Goal: Task Accomplishment & Management: Manage account settings

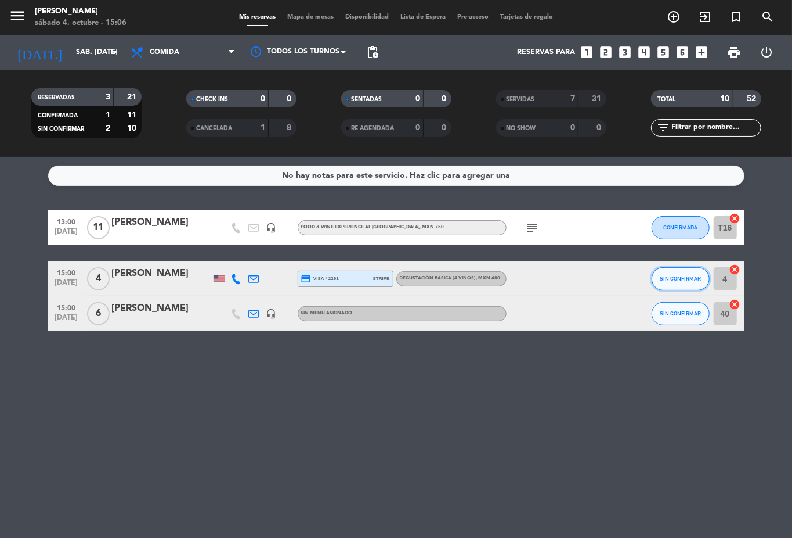
click at [690, 277] on span "SIN CONFIRMAR" at bounding box center [680, 278] width 41 height 6
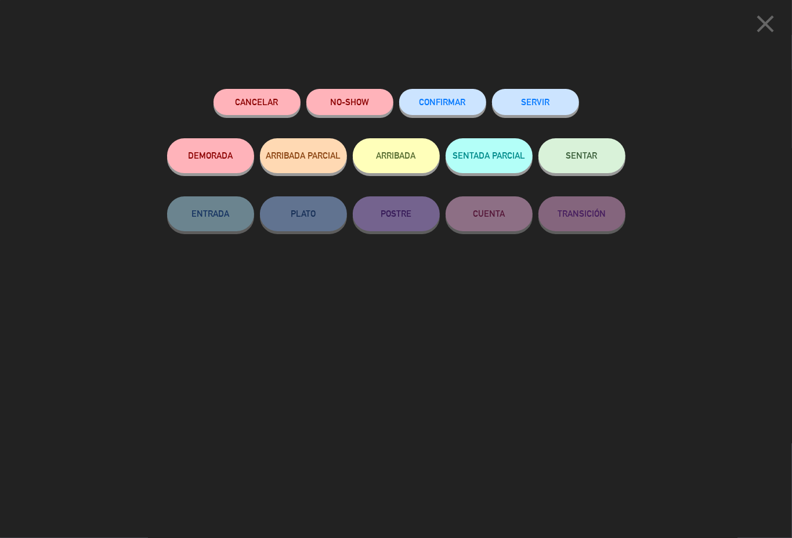
click at [550, 104] on button "SERVIR" at bounding box center [535, 102] width 87 height 26
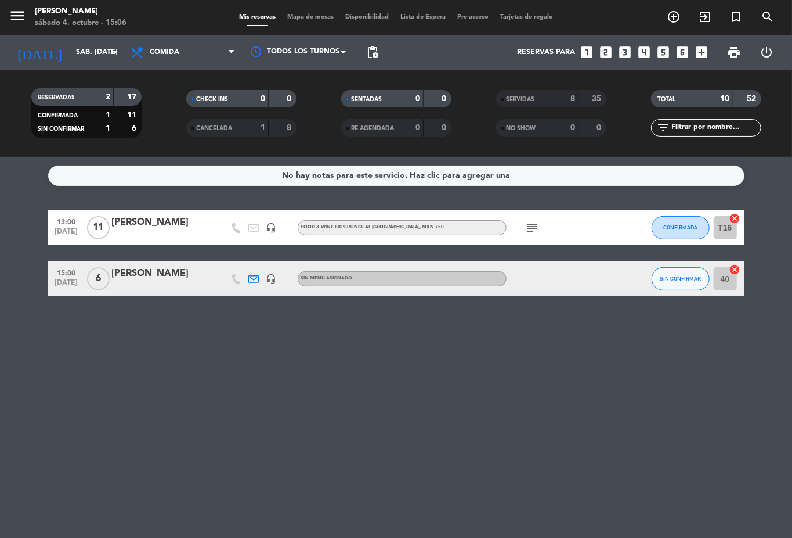
click at [529, 228] on icon "subject" at bounding box center [533, 228] width 14 height 14
click at [91, 49] on input "sáb. [DATE]" at bounding box center [119, 52] width 98 height 20
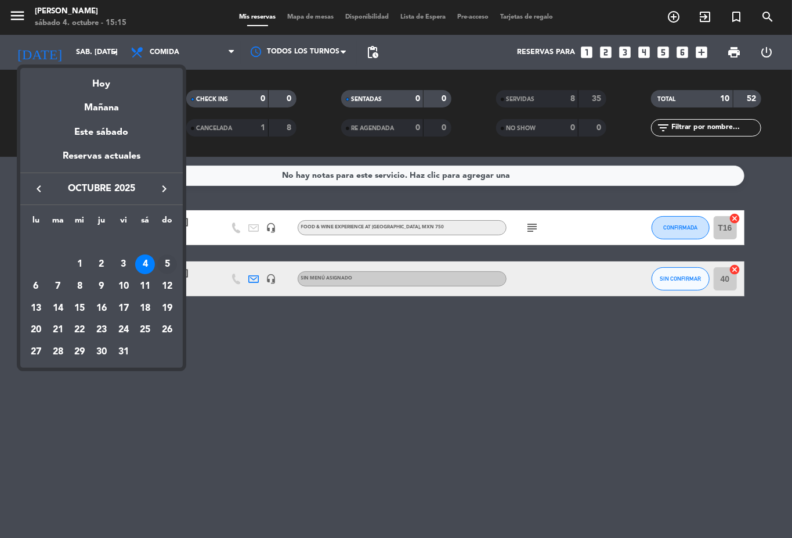
click at [164, 265] on div "5" at bounding box center [167, 264] width 20 height 20
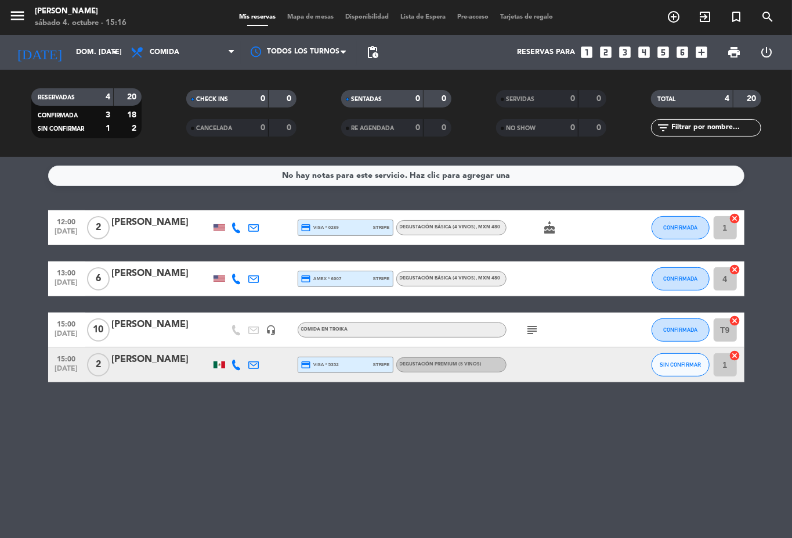
click at [474, 226] on span "Degustación Básica (4 vinos) , MXN 480" at bounding box center [450, 227] width 101 height 5
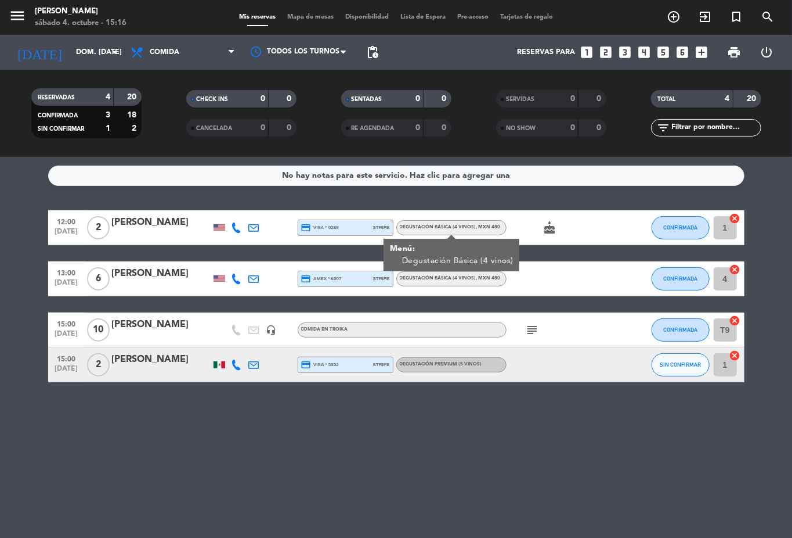
click at [474, 294] on div "13:00 [DATE] 6 [PERSON_NAME] credit_card amex * 6007 stripe Degustación Básica …" at bounding box center [396, 278] width 697 height 35
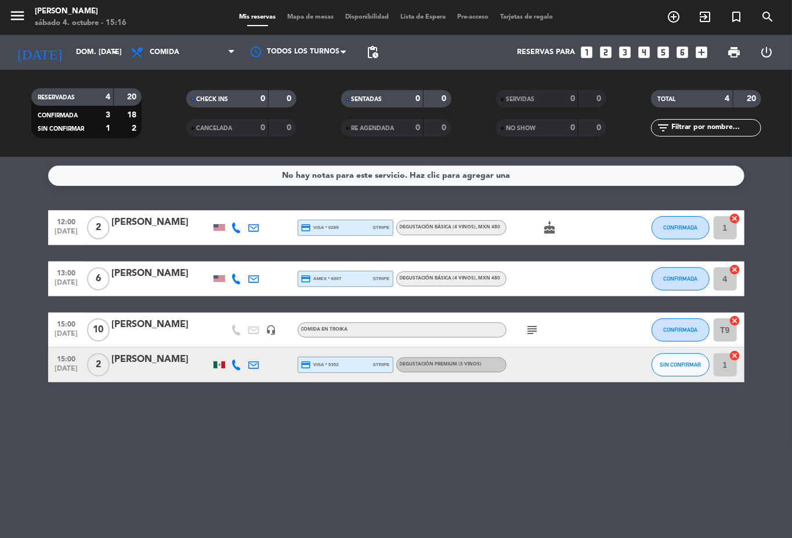
click at [477, 276] on span ", MXN 480" at bounding box center [489, 278] width 24 height 5
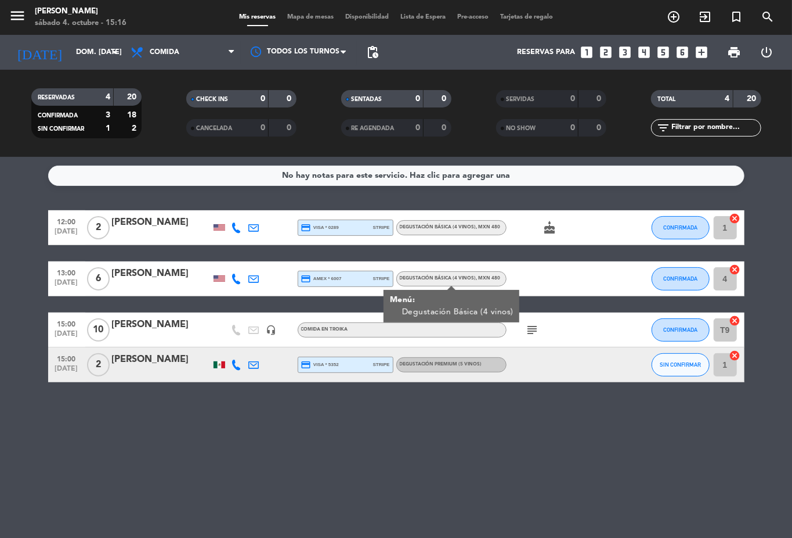
drag, startPoint x: 571, startPoint y: 288, endPoint x: 558, endPoint y: 302, distance: 19.7
click at [569, 288] on div at bounding box center [559, 278] width 104 height 34
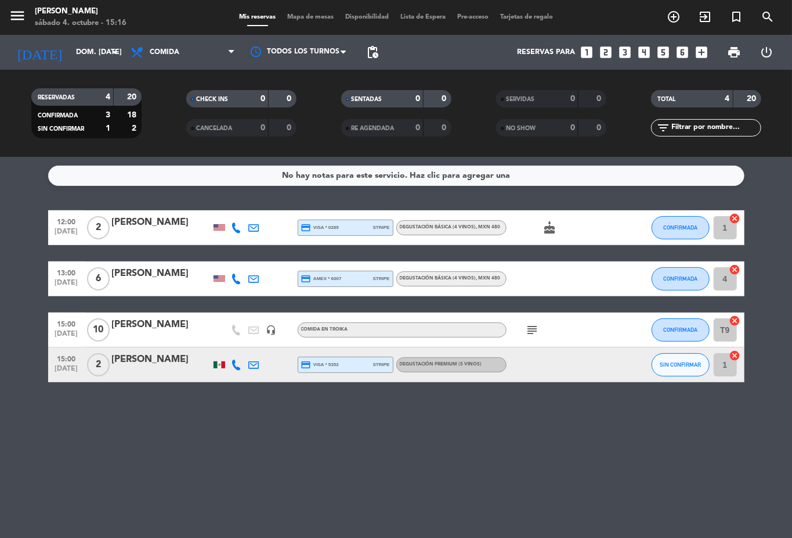
click at [479, 366] on span "Degustación Premium (5 vinos)" at bounding box center [441, 364] width 82 height 5
click at [520, 470] on div "No hay notas para este servicio. Haz clic para agregar una 12:00 [DATE] 2 [PERS…" at bounding box center [396, 347] width 792 height 381
click at [82, 56] on input "dom. [DATE]" at bounding box center [119, 52] width 98 height 20
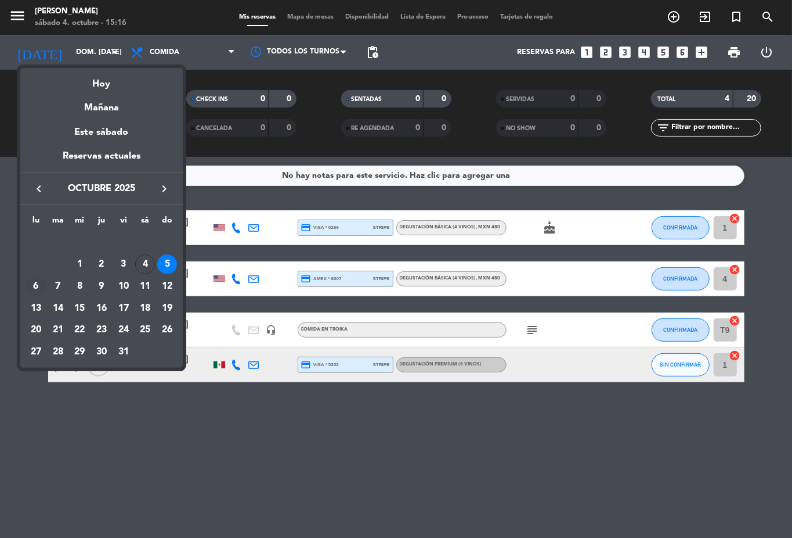
click at [36, 289] on div "6" at bounding box center [36, 286] width 20 height 20
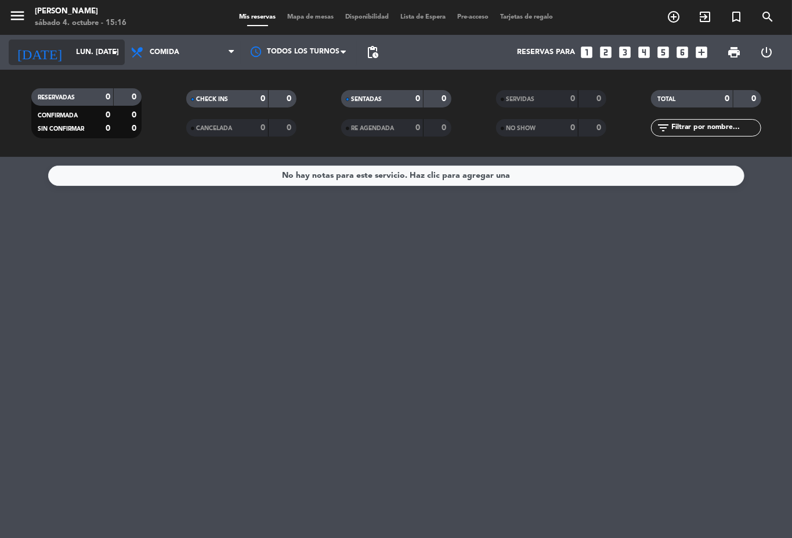
click at [86, 52] on input "lun. [DATE]" at bounding box center [119, 52] width 98 height 20
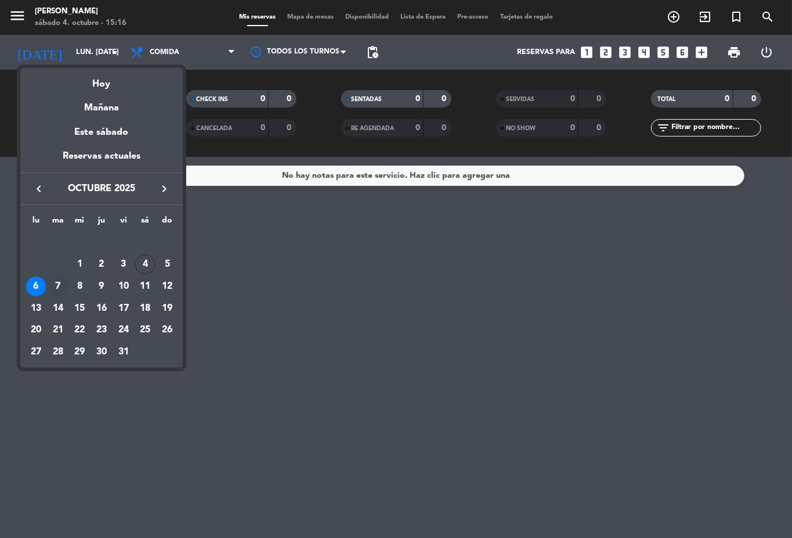
click at [54, 290] on div "7" at bounding box center [58, 286] width 20 height 20
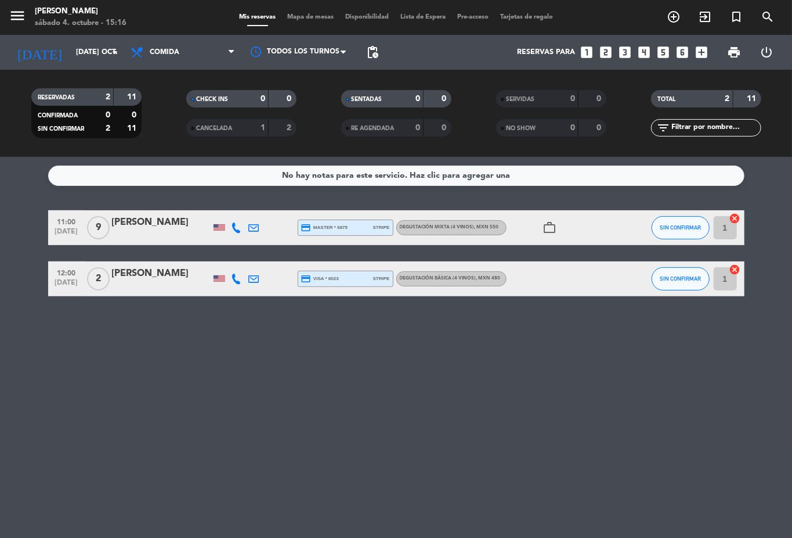
click at [549, 226] on icon "work_outline" at bounding box center [550, 228] width 14 height 14
click at [277, 226] on div at bounding box center [271, 227] width 17 height 34
click at [105, 58] on input "[DATE] oct." at bounding box center [119, 52] width 98 height 20
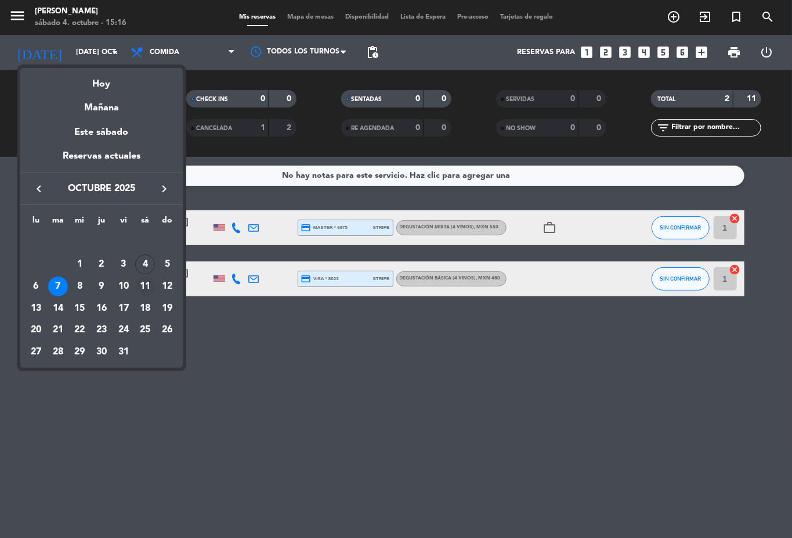
click at [151, 282] on div "11" at bounding box center [145, 286] width 20 height 20
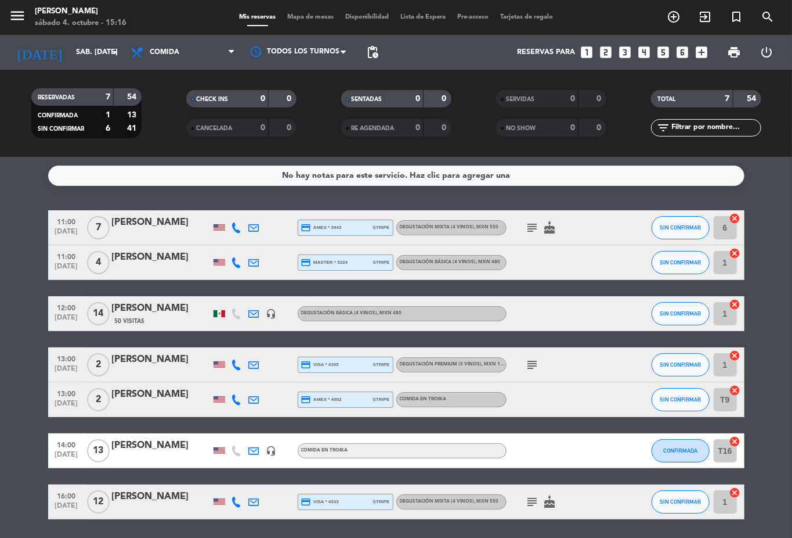
scroll to position [39, 0]
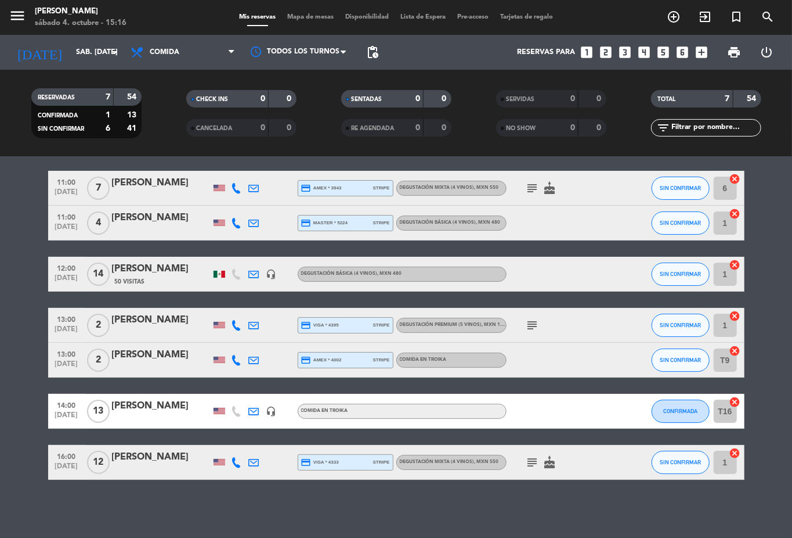
drag, startPoint x: 524, startPoint y: 325, endPoint x: 532, endPoint y: 330, distance: 10.2
click at [526, 326] on icon "subject" at bounding box center [533, 325] width 14 height 14
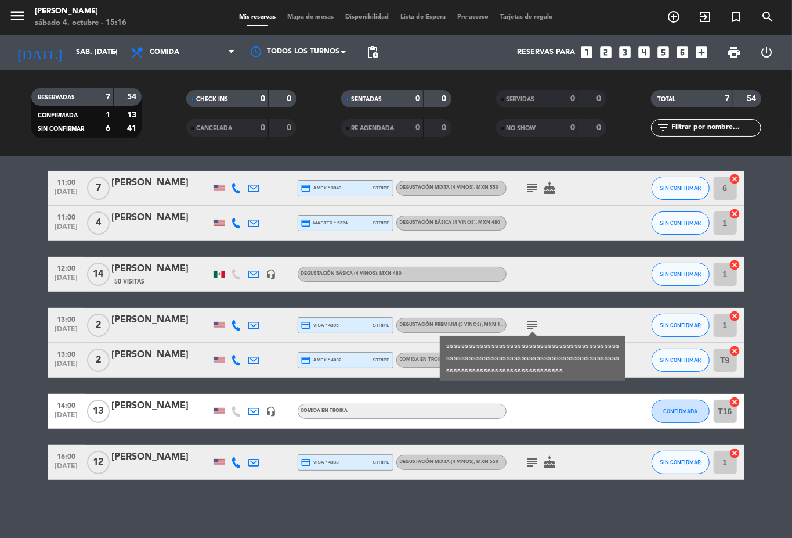
click at [529, 458] on icon "subject" at bounding box center [533, 462] width 14 height 14
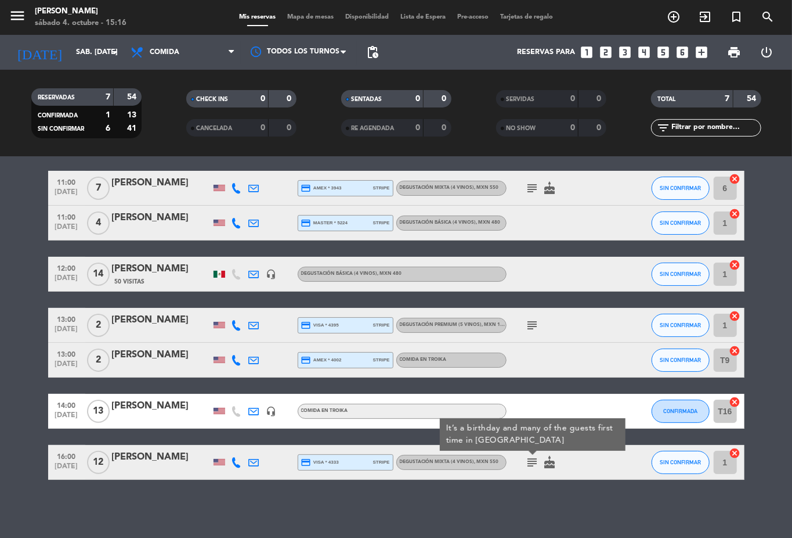
scroll to position [0, 0]
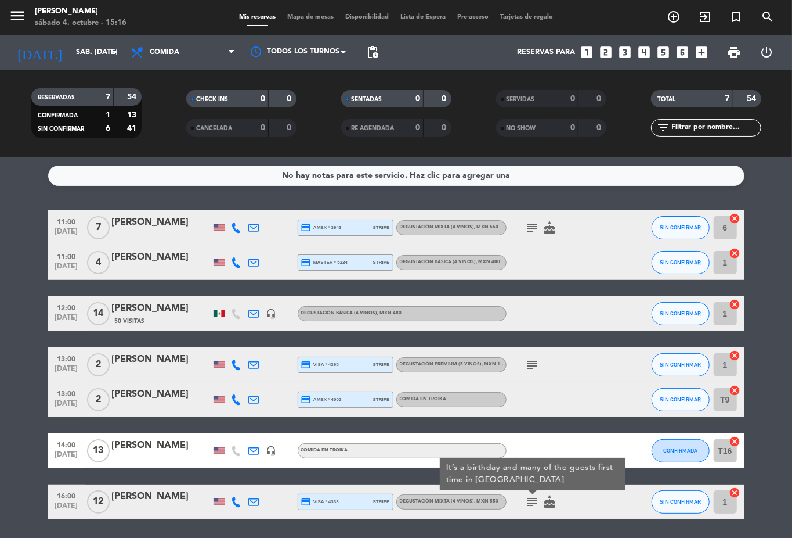
click at [0, 333] on bookings-row "11:00 [DATE] 7 [PERSON_NAME] credit_card amex * 3943 stripe Degustación Mixta (…" at bounding box center [396, 364] width 792 height 309
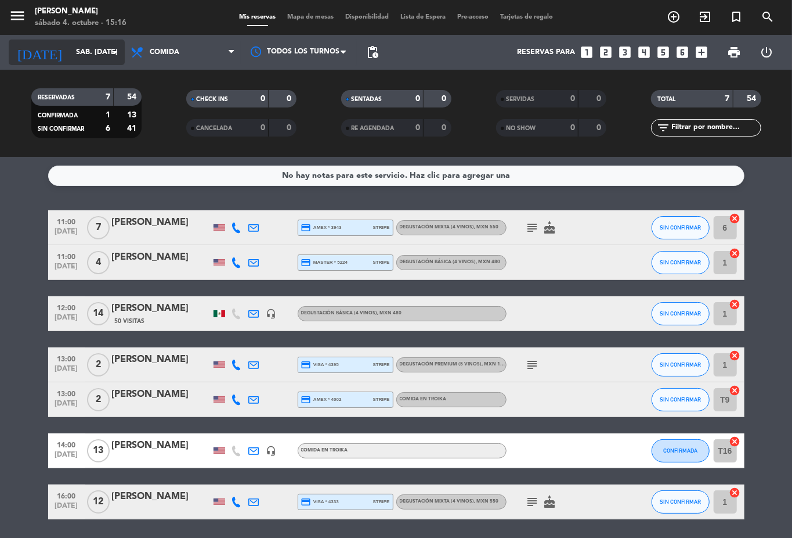
click at [78, 58] on input "sáb. [DATE]" at bounding box center [119, 52] width 98 height 20
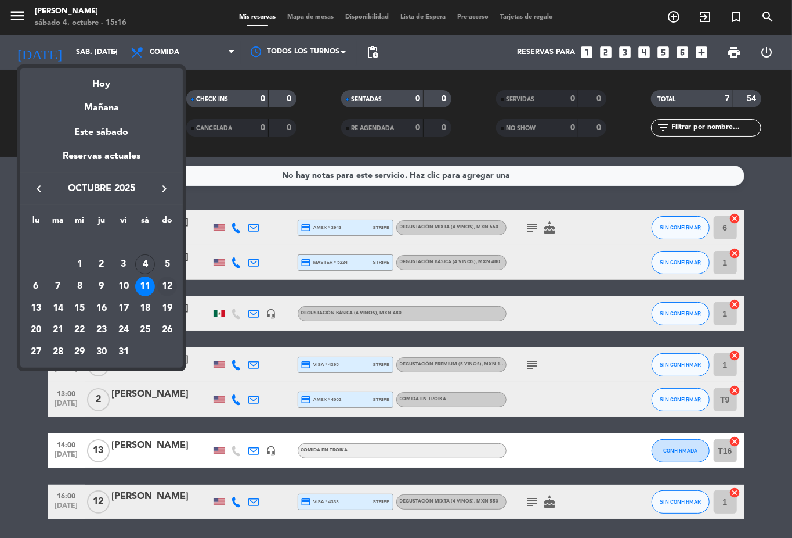
click at [164, 286] on div "12" at bounding box center [167, 286] width 20 height 20
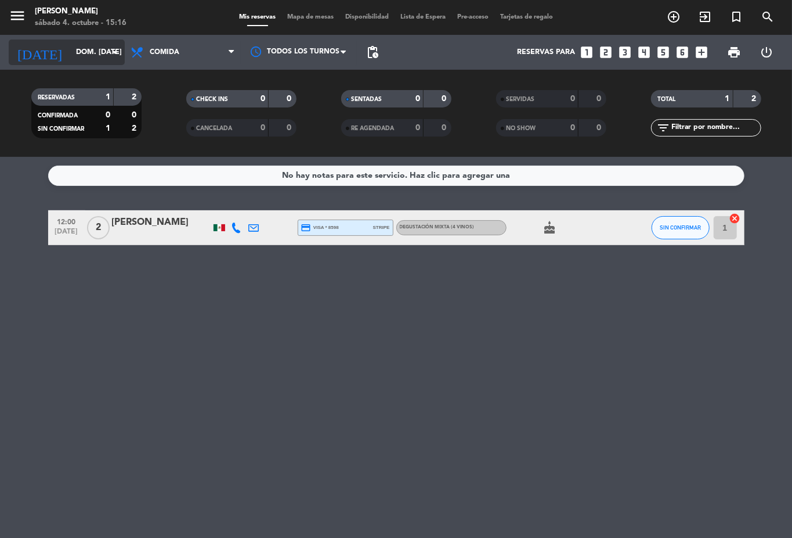
click at [81, 52] on input "dom. [DATE]" at bounding box center [119, 52] width 98 height 20
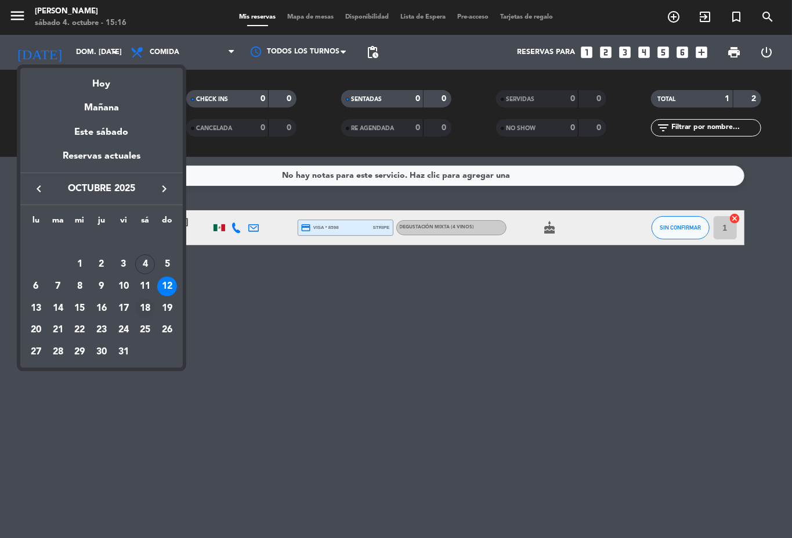
click at [147, 311] on div "18" at bounding box center [145, 308] width 20 height 20
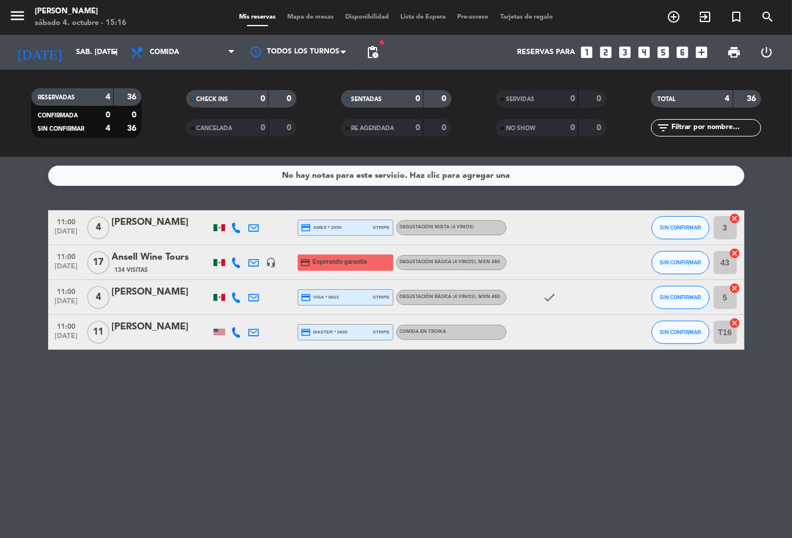
click at [481, 302] on div "Degustación Básica (4 vinos) , MXN 480" at bounding box center [451, 297] width 110 height 15
click at [586, 430] on div "No hay notas para este servicio. Haz clic para agregar una 11:00 [DATE] 4 [PERS…" at bounding box center [396, 347] width 792 height 381
click at [77, 41] on div "[DATE] sáb. [DATE] arrow_drop_down" at bounding box center [67, 52] width 116 height 26
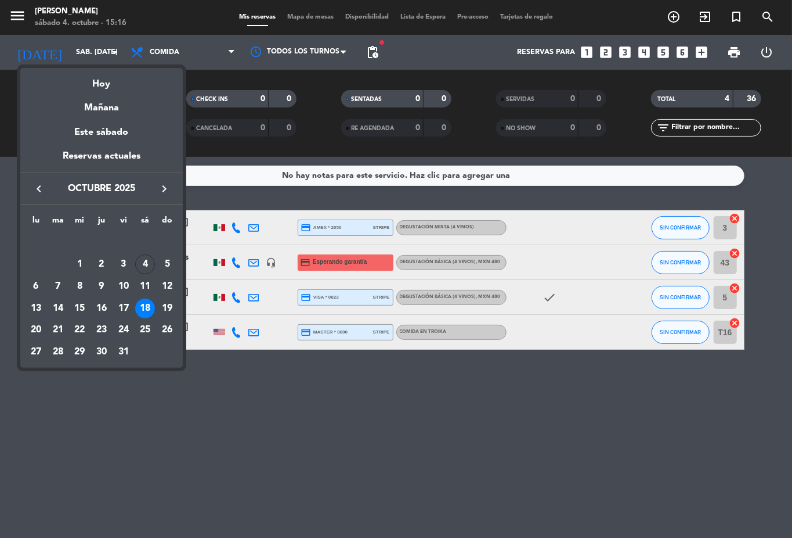
click at [406, 425] on div at bounding box center [396, 269] width 792 height 538
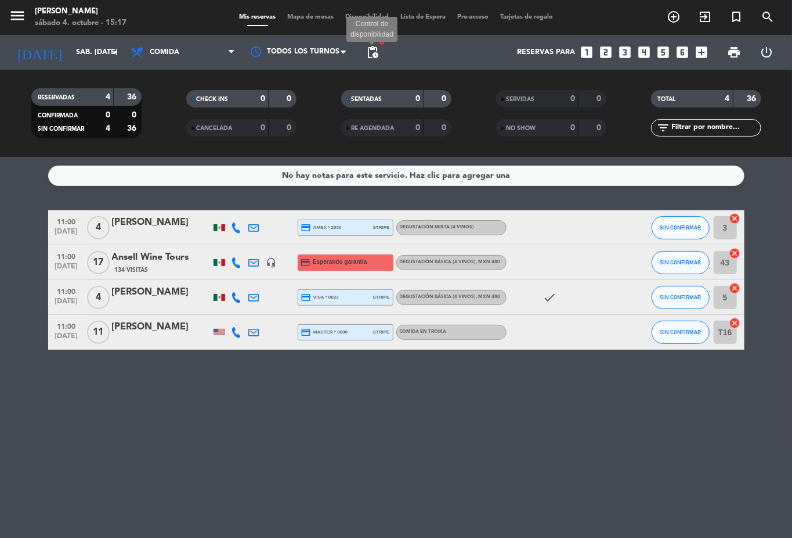
click at [372, 52] on span "pending_actions" at bounding box center [373, 52] width 14 height 14
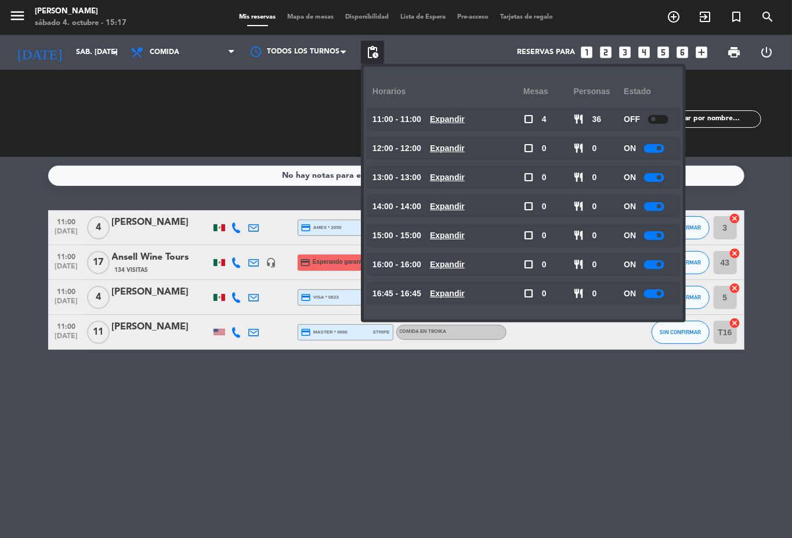
click at [577, 399] on div "No hay notas para este servicio. Haz clic para agregar una 11:00 [DATE] 4 [PERS…" at bounding box center [396, 347] width 792 height 381
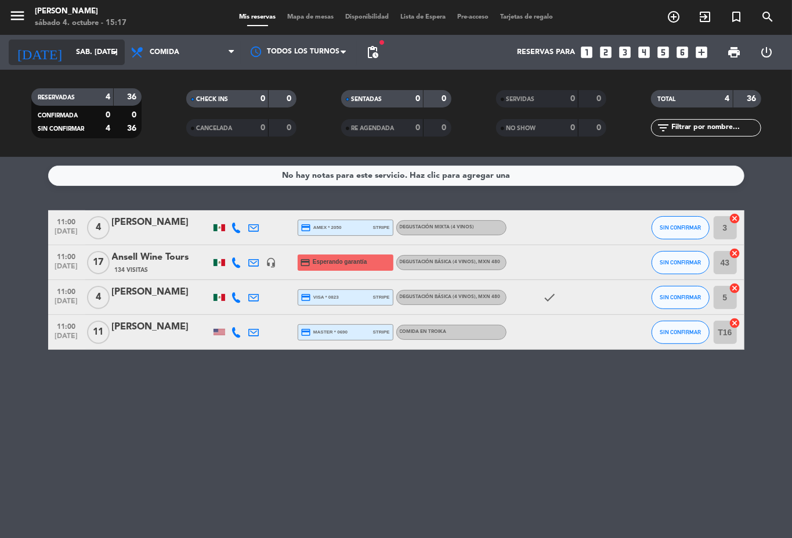
click at [75, 62] on input "sáb. [DATE]" at bounding box center [119, 52] width 98 height 20
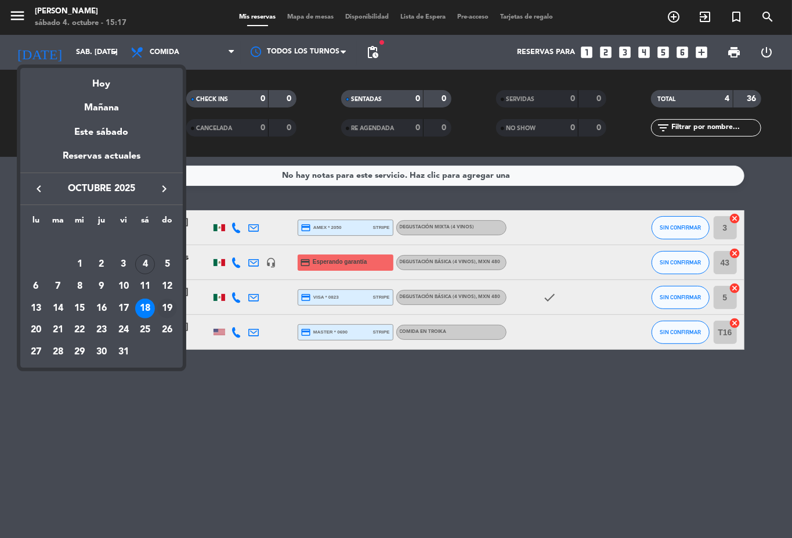
click at [170, 309] on div "19" at bounding box center [167, 308] width 20 height 20
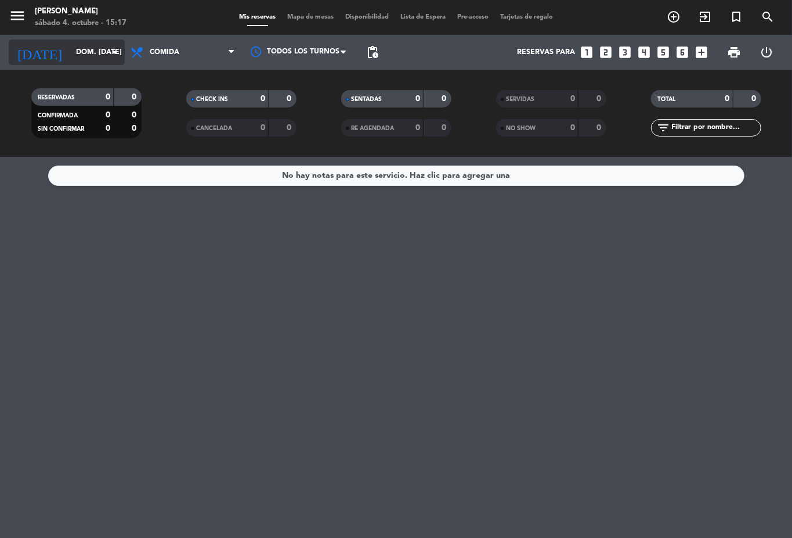
click at [73, 58] on input "dom. [DATE]" at bounding box center [119, 52] width 98 height 20
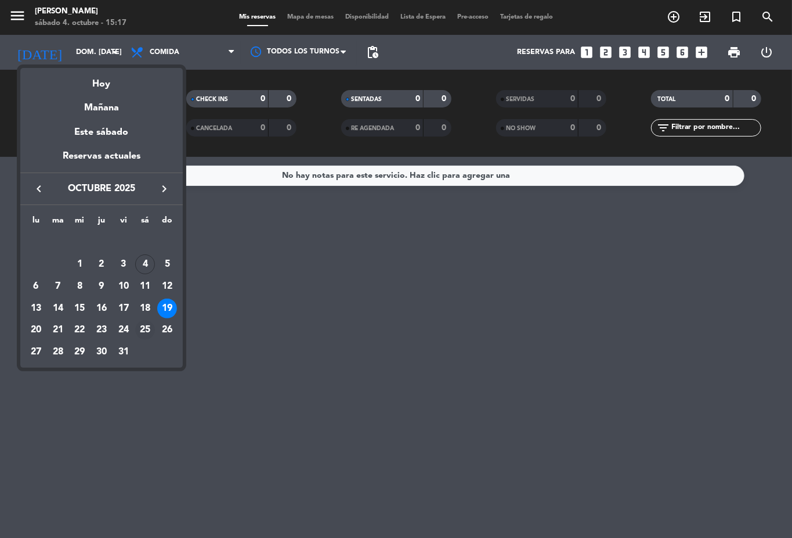
click at [147, 331] on div "25" at bounding box center [145, 330] width 20 height 20
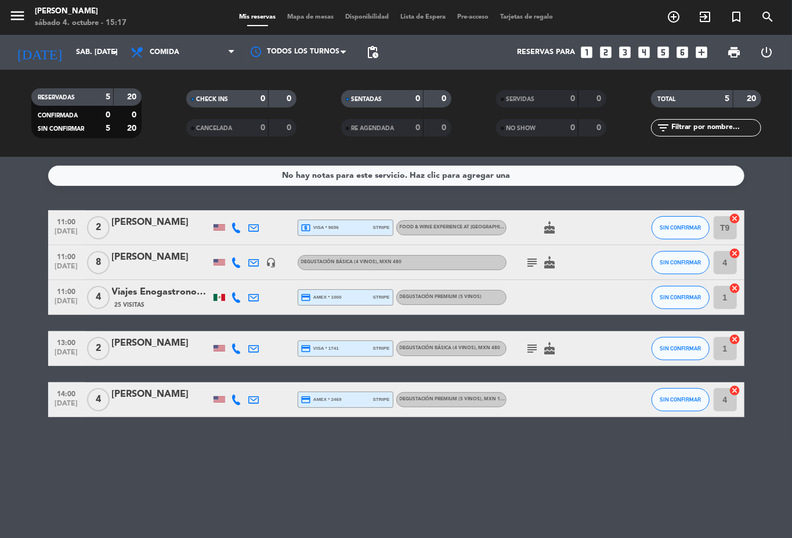
click at [470, 312] on div "11:00 [DATE] 4 Viajes Enogastronomicos FMS GDL 25 Visitas credit_card amex * 10…" at bounding box center [396, 297] width 697 height 35
click at [482, 301] on div "Degustación Premium (5 vinos)" at bounding box center [451, 297] width 110 height 15
click at [550, 424] on div "No hay notas para este servicio. Haz clic para agregar una 11:00 [DATE] 2 [PERS…" at bounding box center [396, 347] width 792 height 381
click at [81, 44] on input "sáb. [DATE]" at bounding box center [119, 52] width 98 height 20
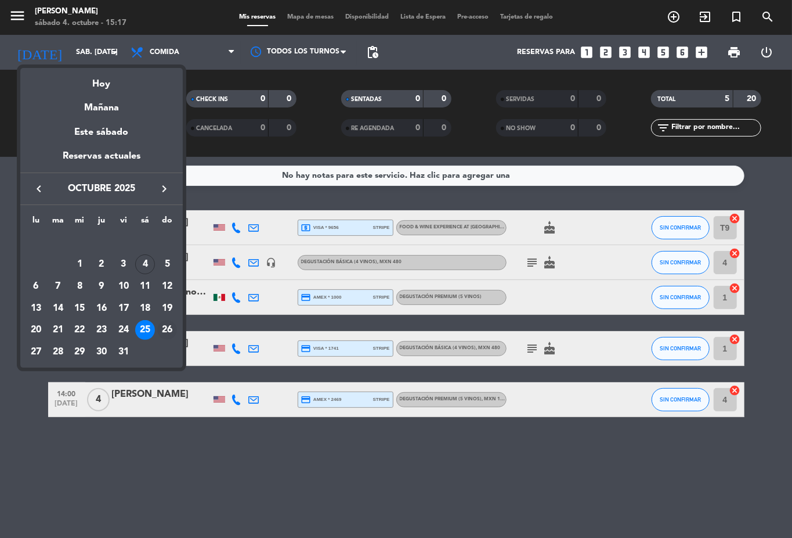
click at [170, 332] on div "26" at bounding box center [167, 330] width 20 height 20
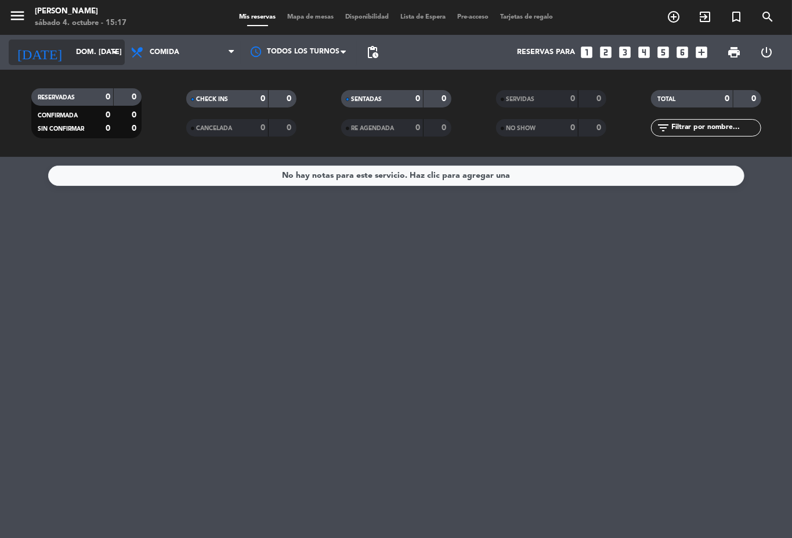
click at [96, 50] on input "dom. [DATE]" at bounding box center [119, 52] width 98 height 20
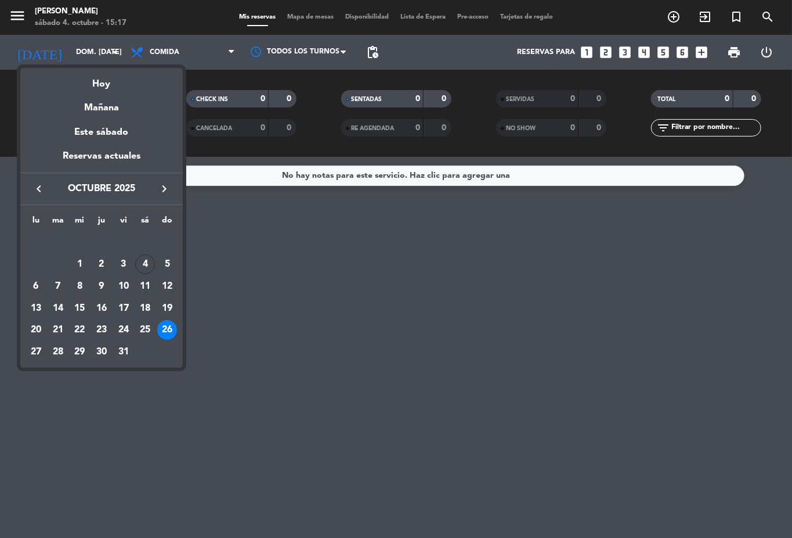
click at [163, 184] on icon "keyboard_arrow_right" at bounding box center [164, 189] width 14 height 14
click at [145, 245] on div "1" at bounding box center [145, 243] width 20 height 20
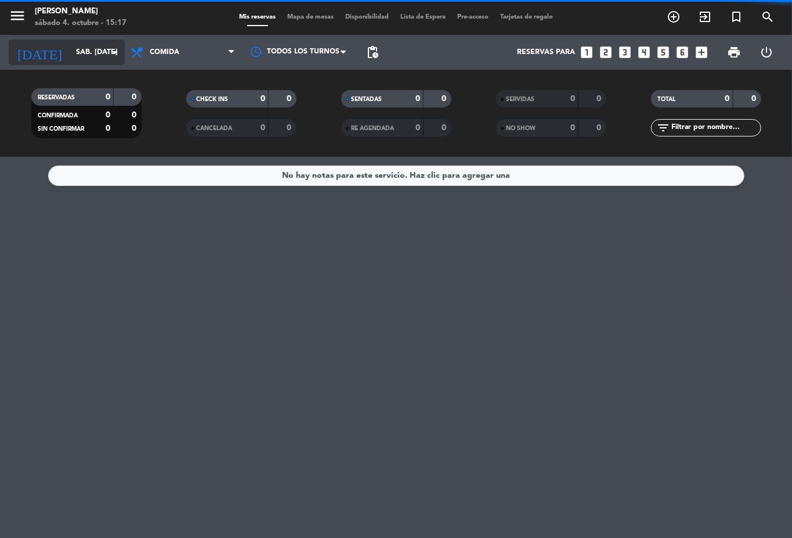
click at [109, 54] on icon "arrow_drop_down" at bounding box center [115, 52] width 14 height 14
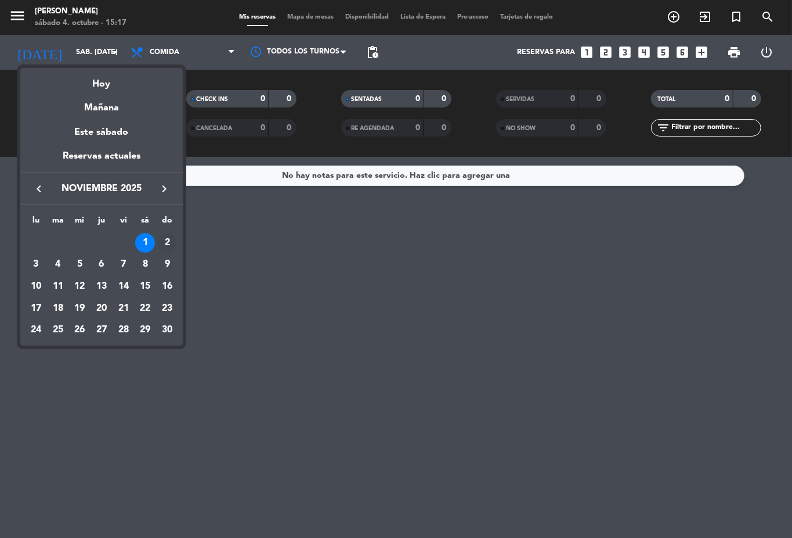
click at [164, 247] on div "2" at bounding box center [167, 243] width 20 height 20
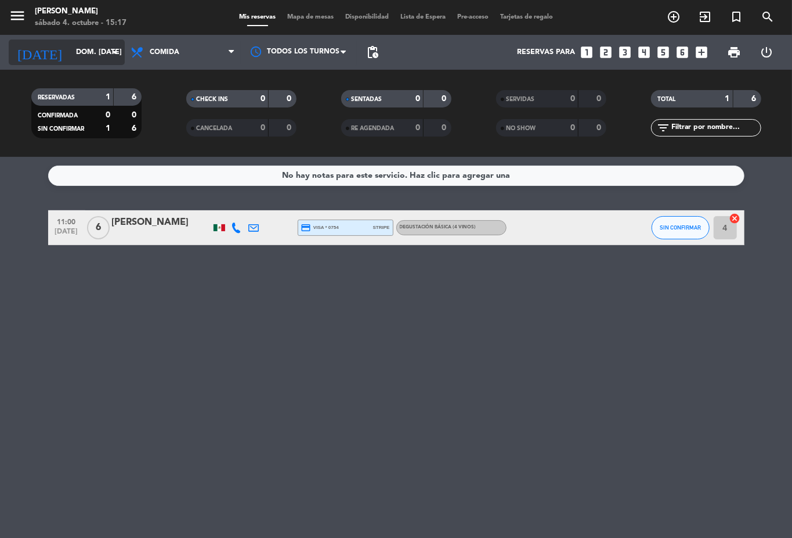
click at [114, 55] on icon "arrow_drop_down" at bounding box center [115, 52] width 14 height 14
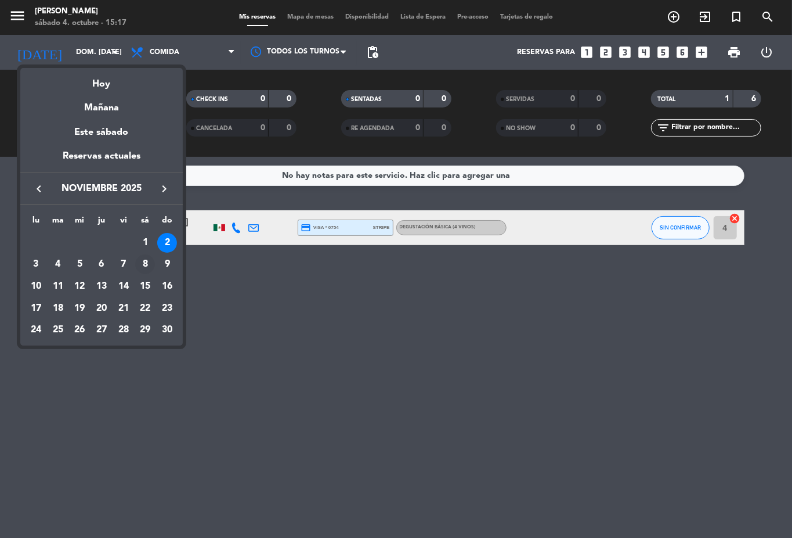
click at [147, 268] on div "8" at bounding box center [145, 264] width 20 height 20
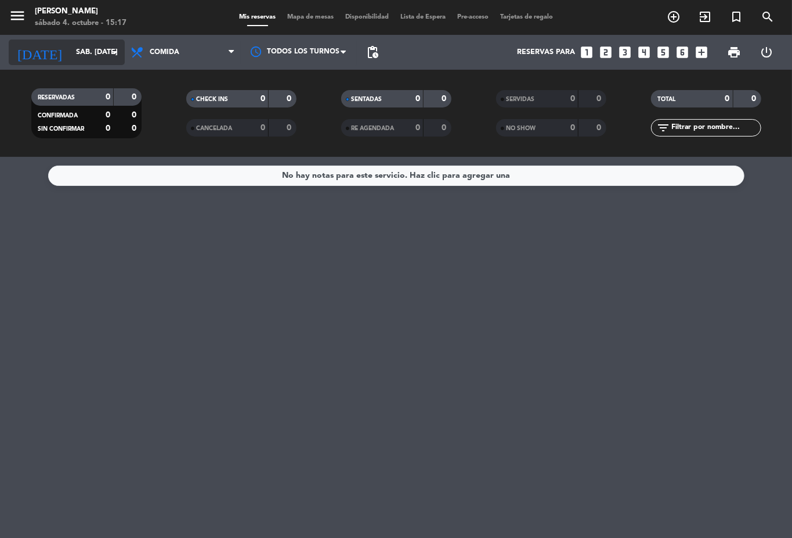
click at [110, 56] on icon "arrow_drop_down" at bounding box center [115, 52] width 14 height 14
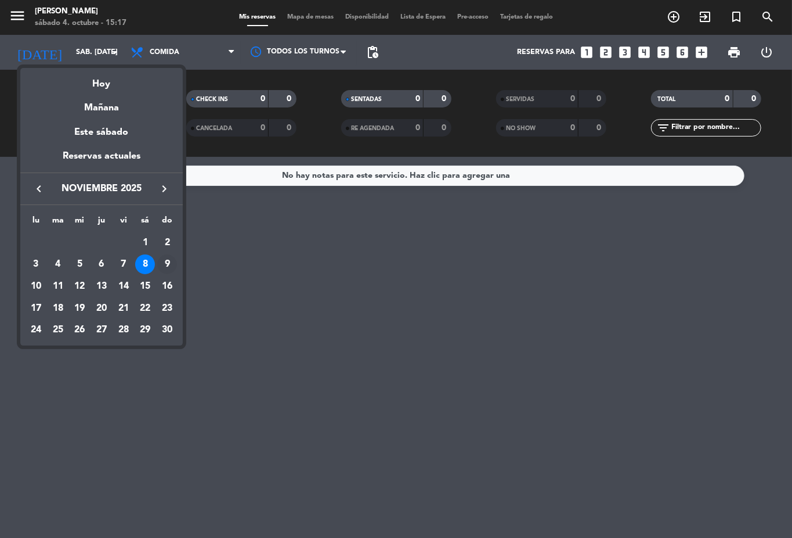
click at [165, 261] on div "9" at bounding box center [167, 264] width 20 height 20
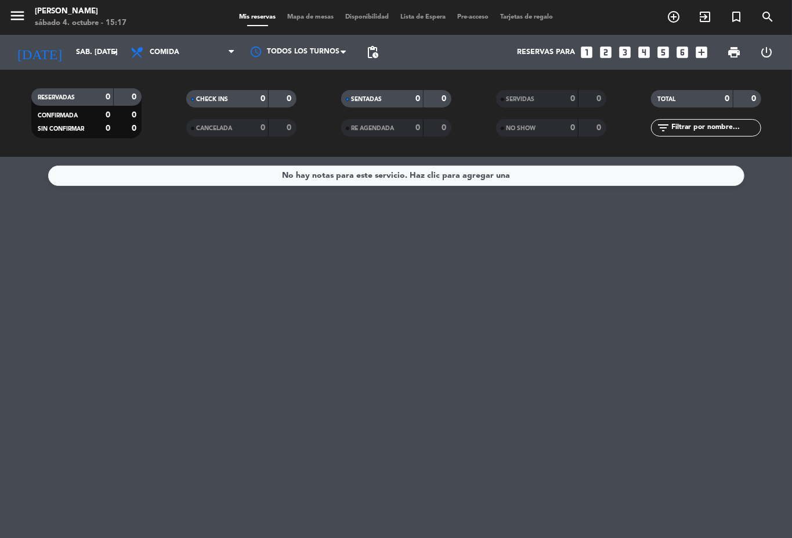
type input "dom. [DATE]"
click at [82, 58] on input "dom. [DATE]" at bounding box center [119, 52] width 98 height 20
